Goal: Use online tool/utility: Utilize a website feature to perform a specific function

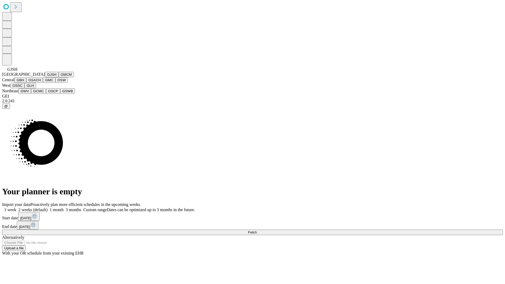
click at [45, 77] on button "GJSH" at bounding box center [52, 75] width 14 height 6
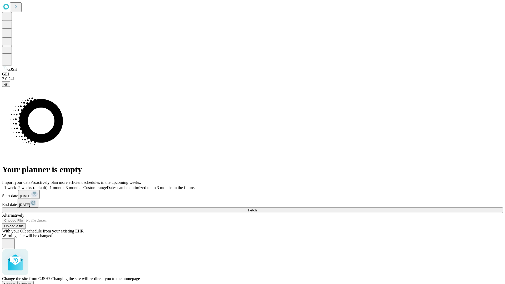
click at [32, 282] on span "Confirm" at bounding box center [25, 284] width 12 height 4
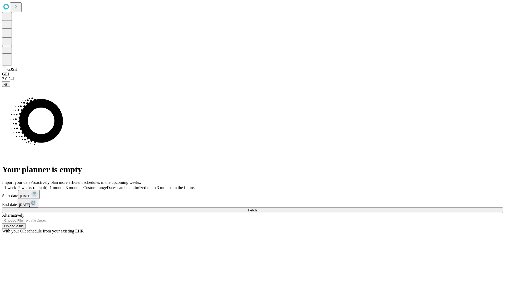
click at [48, 186] on label "2 weeks (default)" at bounding box center [31, 188] width 31 height 4
click at [257, 208] on span "Fetch" at bounding box center [252, 210] width 9 height 4
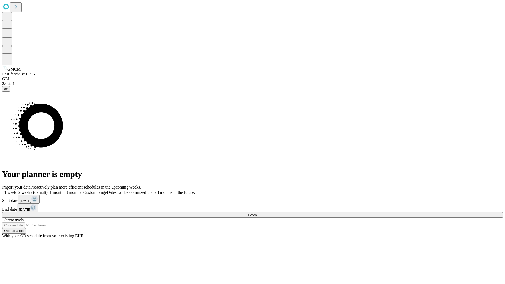
click at [48, 190] on label "2 weeks (default)" at bounding box center [31, 192] width 31 height 4
click at [257, 213] on span "Fetch" at bounding box center [252, 215] width 9 height 4
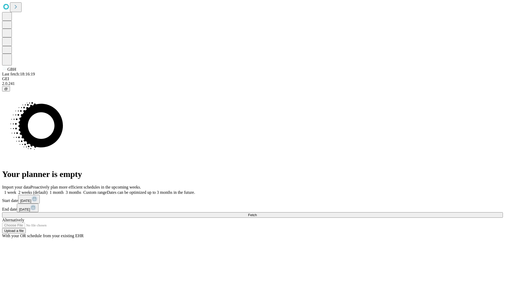
click at [48, 190] on label "2 weeks (default)" at bounding box center [31, 192] width 31 height 4
click at [257, 213] on span "Fetch" at bounding box center [252, 215] width 9 height 4
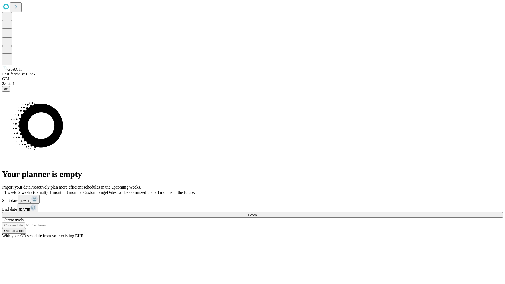
click at [48, 190] on label "2 weeks (default)" at bounding box center [31, 192] width 31 height 4
click at [257, 213] on span "Fetch" at bounding box center [252, 215] width 9 height 4
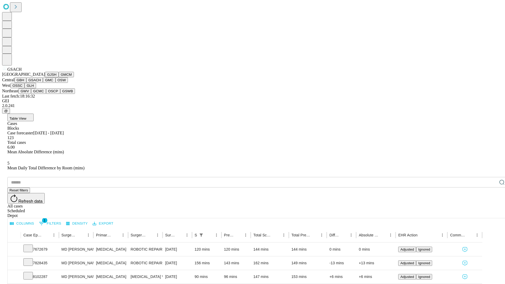
click at [43, 83] on button "GMC" at bounding box center [49, 80] width 12 height 6
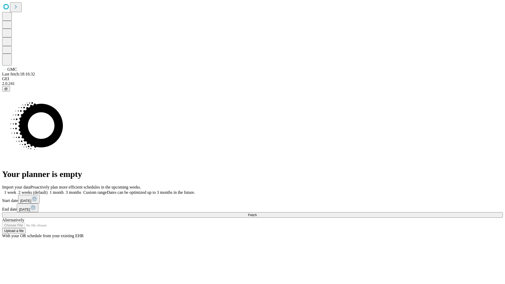
click at [48, 190] on label "2 weeks (default)" at bounding box center [31, 192] width 31 height 4
click at [257, 213] on span "Fetch" at bounding box center [252, 215] width 9 height 4
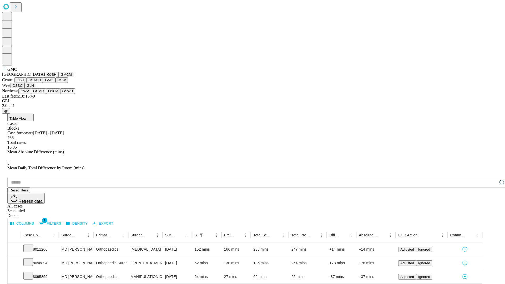
click at [56, 83] on button "OSW" at bounding box center [62, 80] width 13 height 6
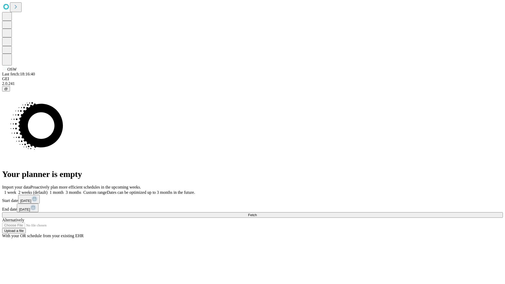
click at [48, 190] on label "2 weeks (default)" at bounding box center [31, 192] width 31 height 4
click at [257, 213] on span "Fetch" at bounding box center [252, 215] width 9 height 4
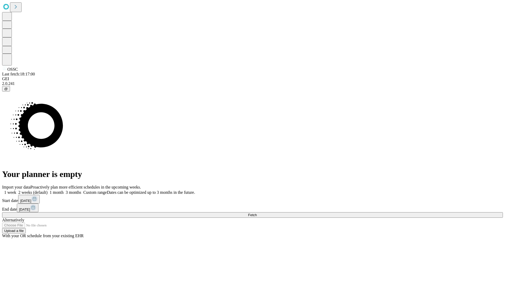
click at [48, 190] on label "2 weeks (default)" at bounding box center [31, 192] width 31 height 4
click at [257, 213] on span "Fetch" at bounding box center [252, 215] width 9 height 4
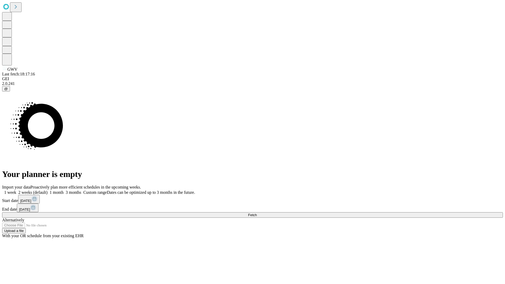
click at [48, 190] on label "2 weeks (default)" at bounding box center [31, 192] width 31 height 4
click at [257, 213] on span "Fetch" at bounding box center [252, 215] width 9 height 4
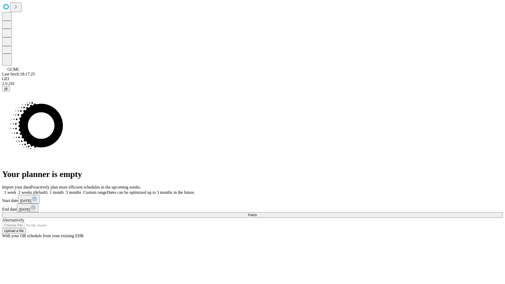
click at [48, 190] on label "2 weeks (default)" at bounding box center [31, 192] width 31 height 4
click at [257, 213] on span "Fetch" at bounding box center [252, 215] width 9 height 4
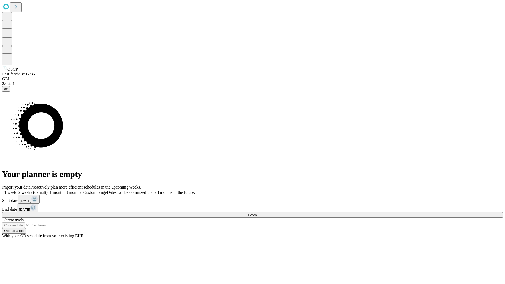
click at [48, 190] on label "2 weeks (default)" at bounding box center [31, 192] width 31 height 4
click at [257, 213] on span "Fetch" at bounding box center [252, 215] width 9 height 4
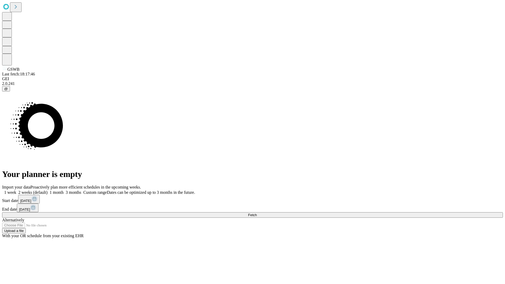
click at [48, 190] on label "2 weeks (default)" at bounding box center [31, 192] width 31 height 4
click at [257, 213] on span "Fetch" at bounding box center [252, 215] width 9 height 4
